Goal: Answer question/provide support

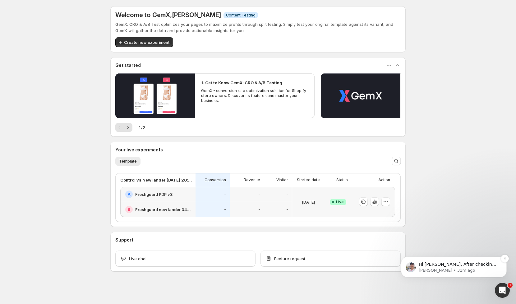
click at [463, 269] on p "[PERSON_NAME] • 31m ago" at bounding box center [458, 270] width 80 height 6
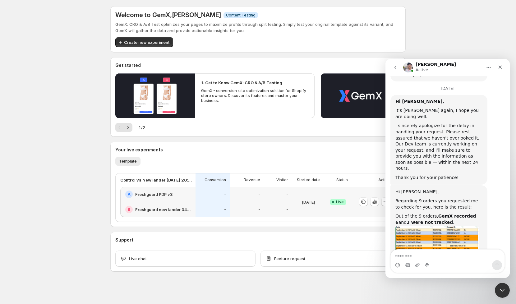
scroll to position [3999, 0]
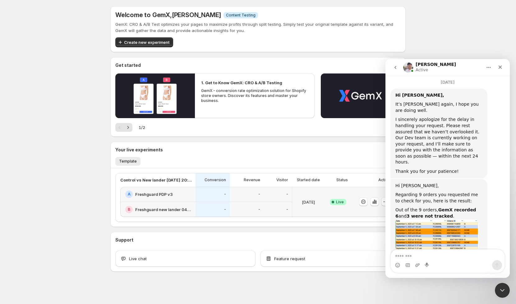
click at [415, 250] on textarea "Message…" at bounding box center [447, 254] width 114 height 11
type textarea "**********"
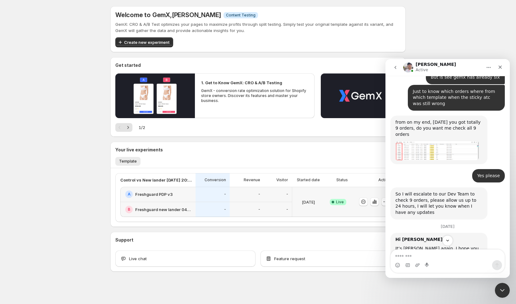
scroll to position [3854, 0]
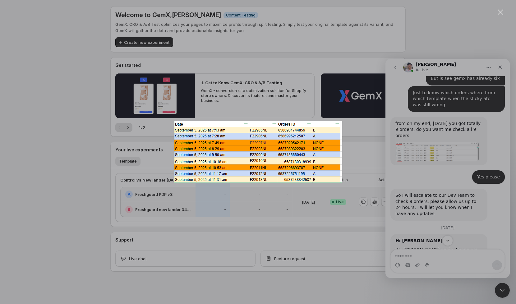
scroll to position [0, 0]
click at [445, 205] on div "Intercom messenger" at bounding box center [258, 152] width 516 height 304
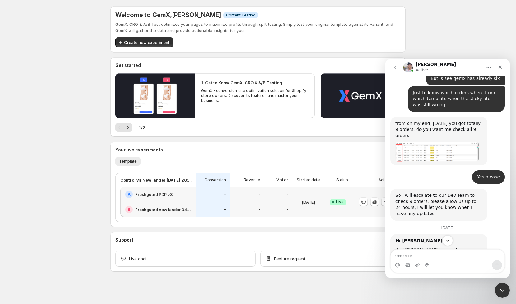
drag, startPoint x: 451, startPoint y: 152, endPoint x: 425, endPoint y: 159, distance: 26.6
copy b "F22907NL and F22908NL"
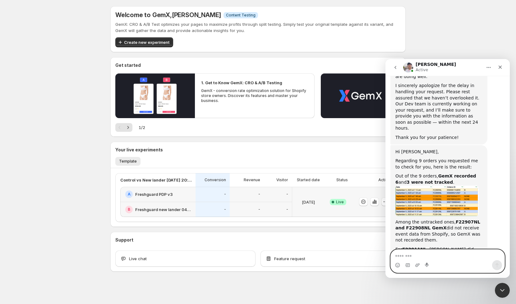
click at [414, 253] on textarea "Message…" at bounding box center [447, 254] width 114 height 11
paste textarea "**********"
type textarea "**********"
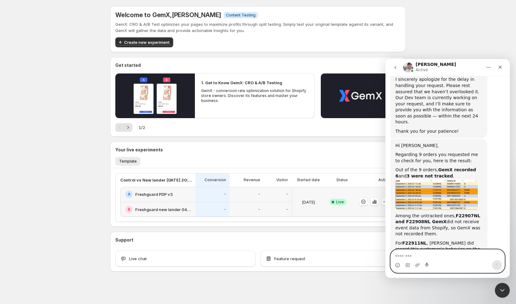
scroll to position [4053, 0]
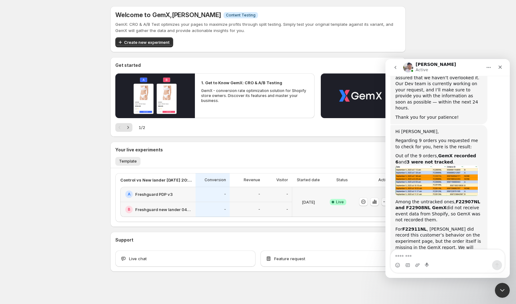
drag, startPoint x: 466, startPoint y: 212, endPoint x: 443, endPoint y: 212, distance: 22.1
copy div "F22908NL"
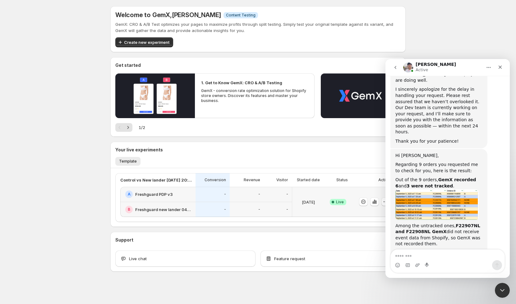
drag, startPoint x: 434, startPoint y: 236, endPoint x: 412, endPoint y: 236, distance: 21.4
copy div "F22907NL"
click at [500, 68] on icon "Close" at bounding box center [499, 67] width 5 height 5
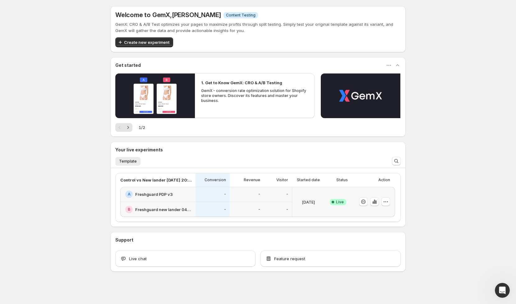
scroll to position [0, 0]
click at [375, 204] on icon "button" at bounding box center [374, 201] width 6 height 6
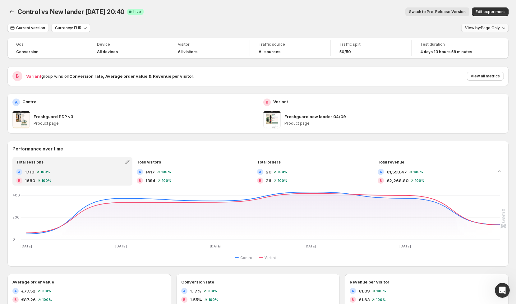
click at [490, 31] on button "View by: Page Only" at bounding box center [484, 28] width 47 height 9
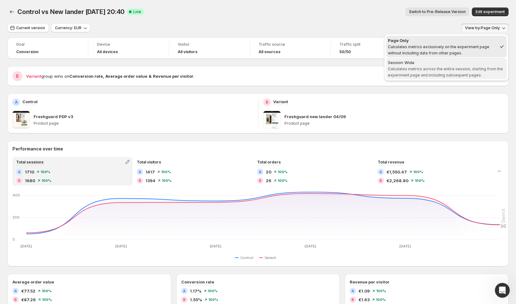
click at [450, 62] on div "Session Wide" at bounding box center [446, 62] width 117 height 6
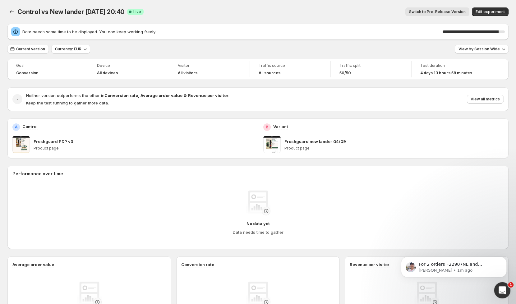
click at [502, 295] on div "Open Intercom Messenger" at bounding box center [501, 289] width 20 height 20
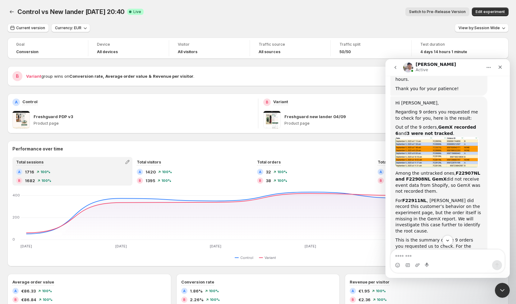
scroll to position [4110, 0]
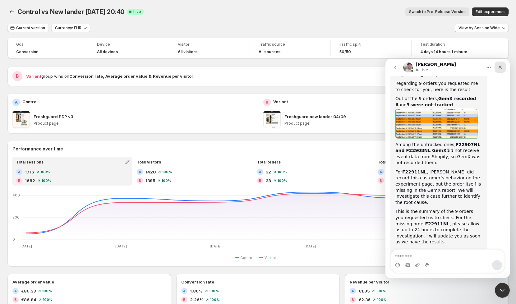
click at [499, 68] on icon "Close" at bounding box center [499, 67] width 5 height 5
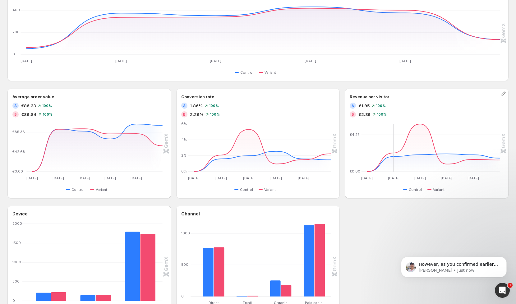
scroll to position [186, 0]
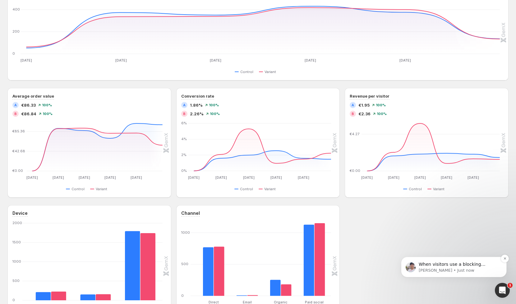
click at [444, 265] on p "When visitors use a blocking extension on their browser, they can prevent eithe…" at bounding box center [458, 264] width 80 height 6
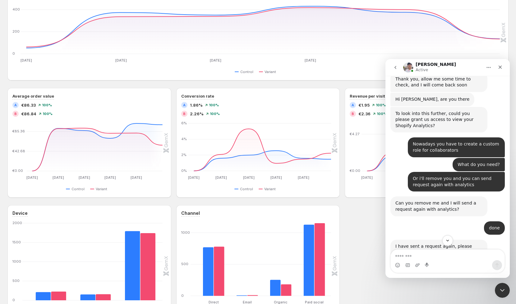
scroll to position [2814, 0]
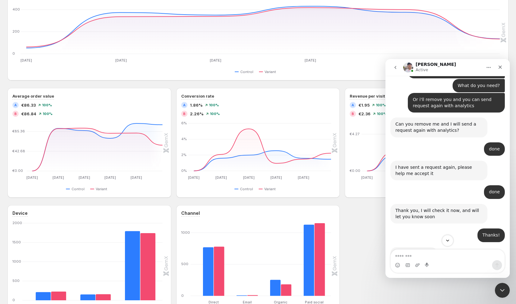
click at [448, 238] on icon "Scroll to bottom" at bounding box center [447, 241] width 6 height 6
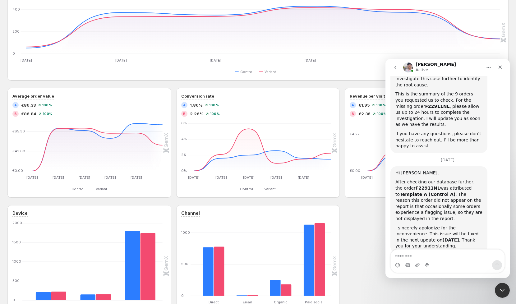
scroll to position [4227, 0]
click at [502, 66] on div "Close" at bounding box center [499, 66] width 11 height 11
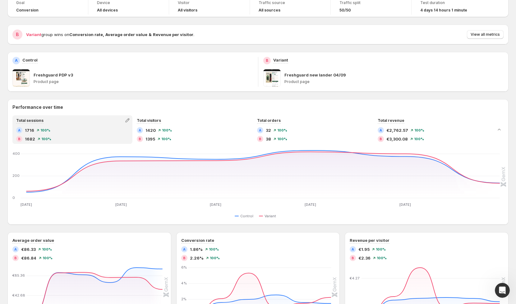
scroll to position [47, 0]
